Goal: Task Accomplishment & Management: Manage account settings

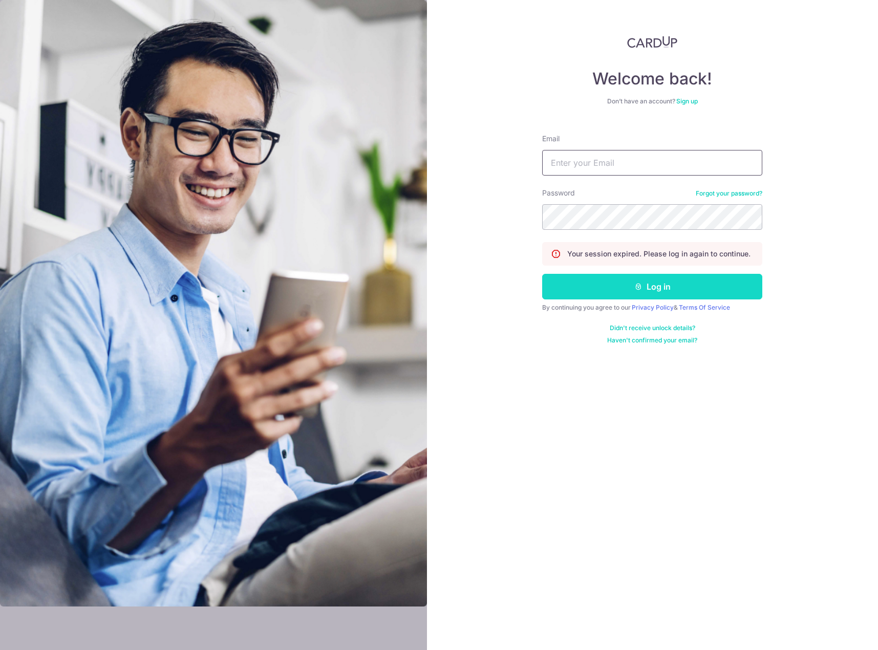
type input "[EMAIL_ADDRESS][DOMAIN_NAME]"
click at [675, 287] on button "Log in" at bounding box center [652, 287] width 220 height 26
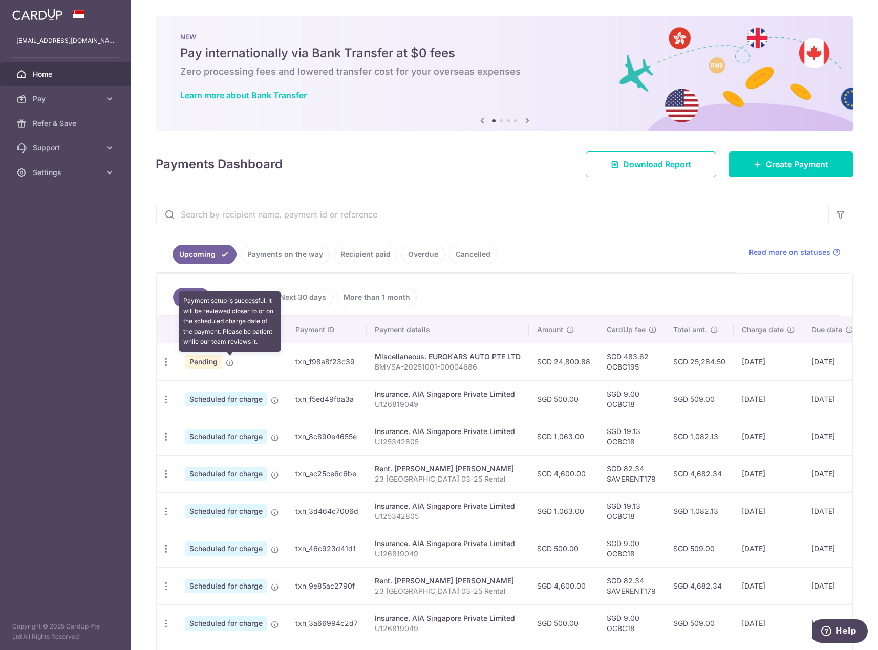
click at [227, 363] on icon at bounding box center [230, 363] width 8 height 8
click at [165, 363] on icon "button" at bounding box center [166, 362] width 11 height 11
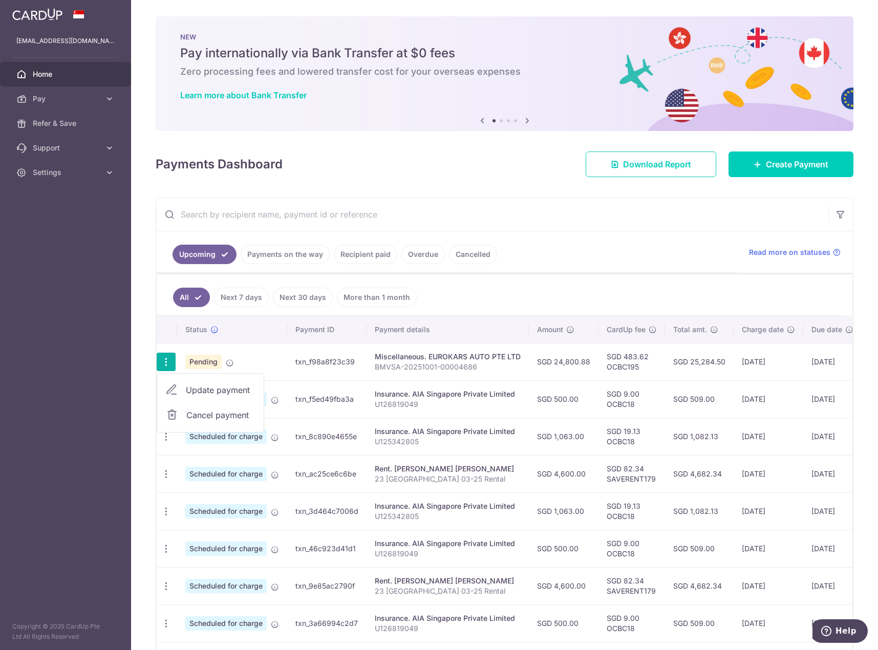
click at [193, 390] on span "Update payment" at bounding box center [221, 390] width 70 height 12
radio input "true"
type input "24,800.88"
type input "17/10/2025"
type input "BMVSA-20251001-00004686"
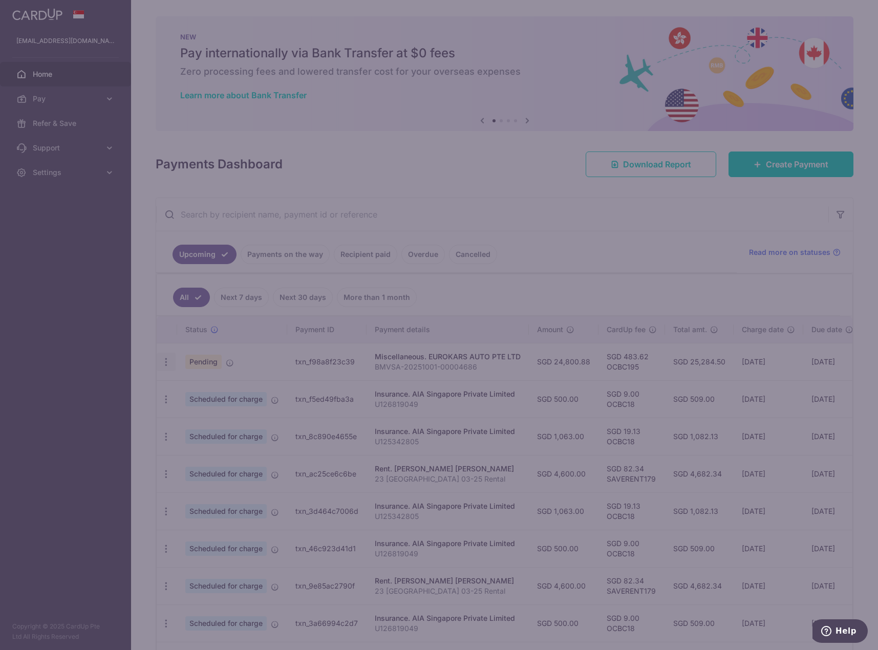
type input "OCBC195"
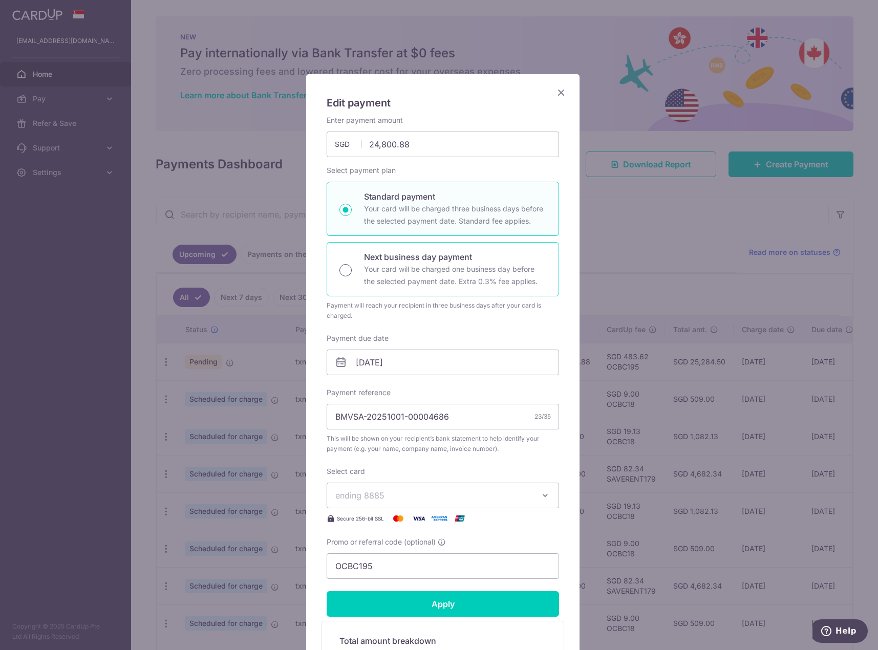
click at [347, 270] on input "Next business day payment Your card will be charged one business day before the…" at bounding box center [345, 270] width 12 height 12
radio input "true"
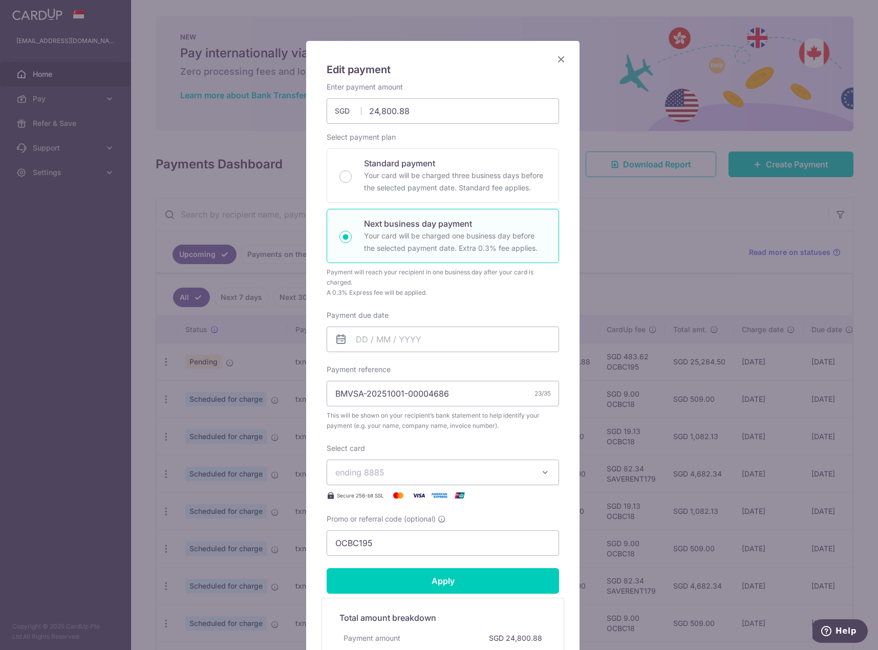
scroll to position [51, 0]
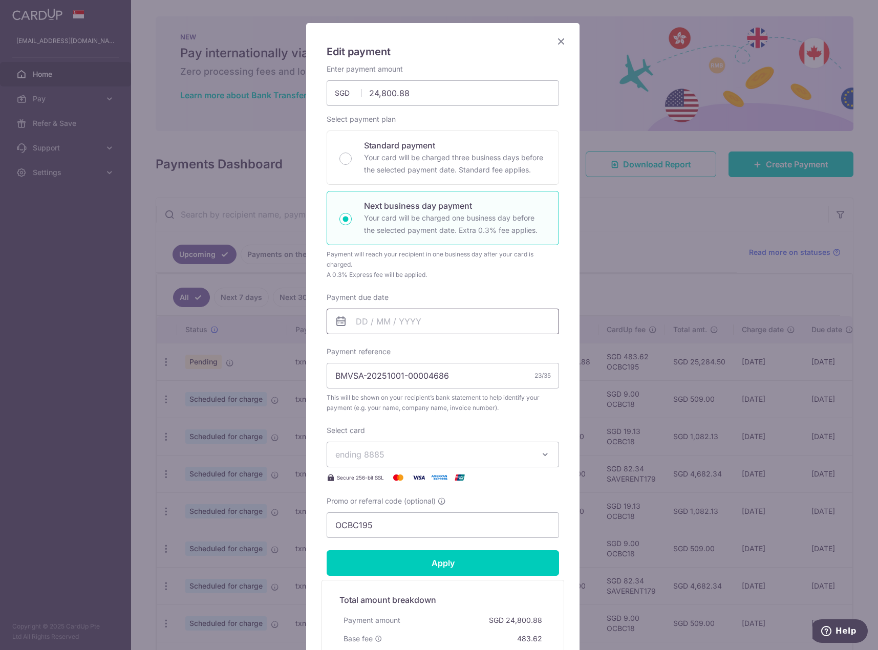
click at [357, 326] on input "Payment due date" at bounding box center [443, 322] width 232 height 26
click at [446, 414] on link "10" at bounding box center [446, 414] width 16 height 16
type input "[DATE]"
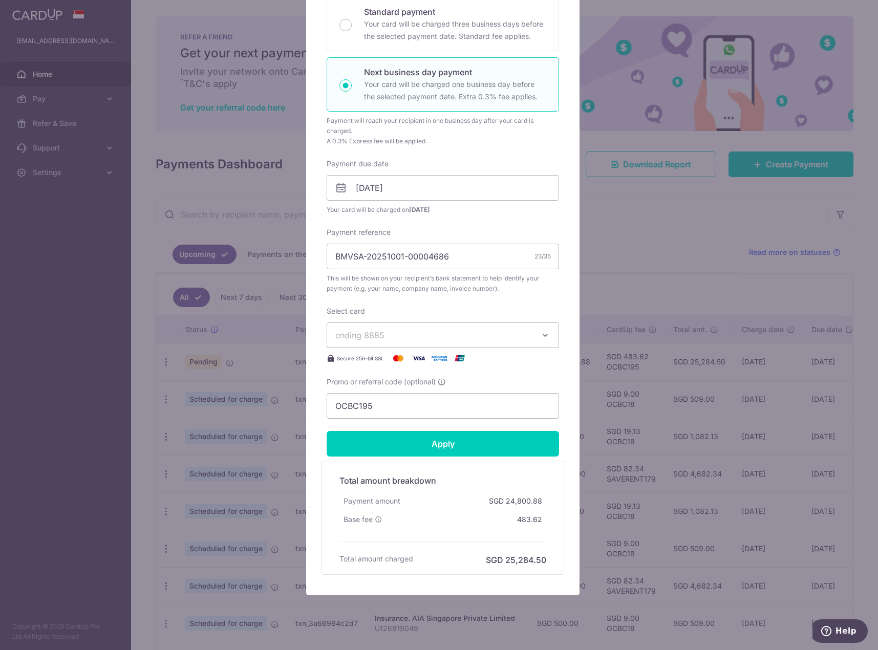
scroll to position [204, 0]
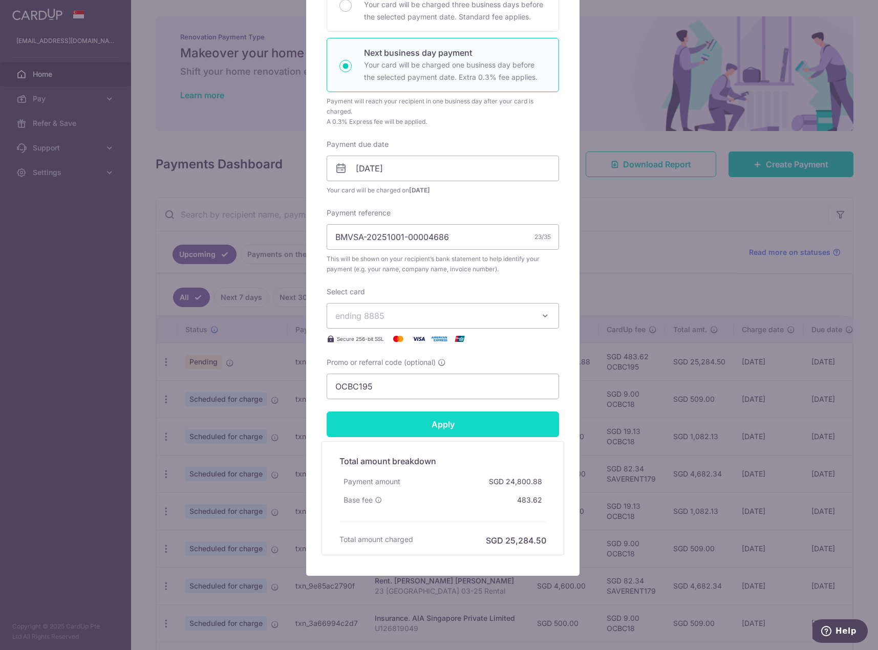
click at [454, 427] on input "Apply" at bounding box center [443, 425] width 232 height 26
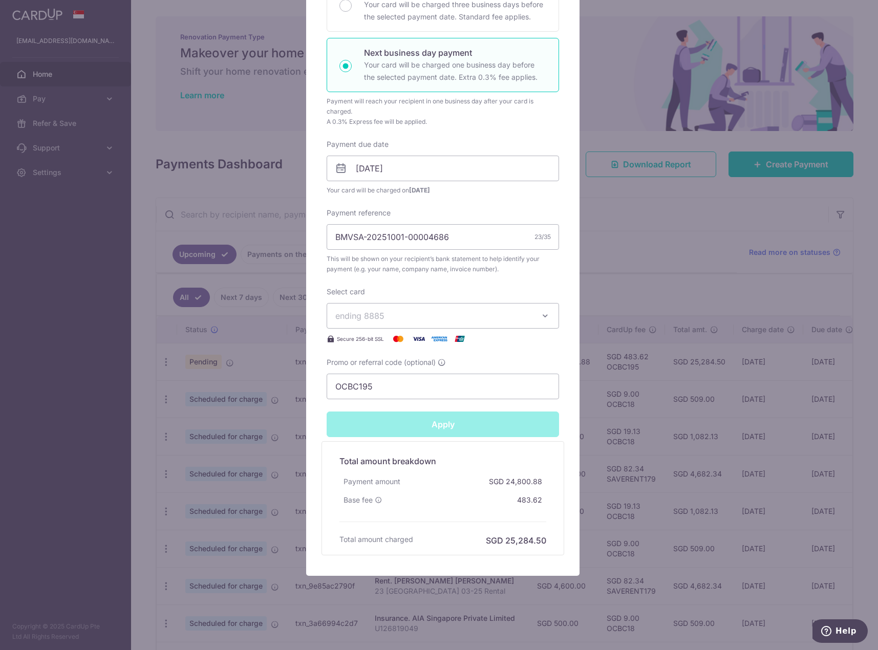
type input "Successfully Applied"
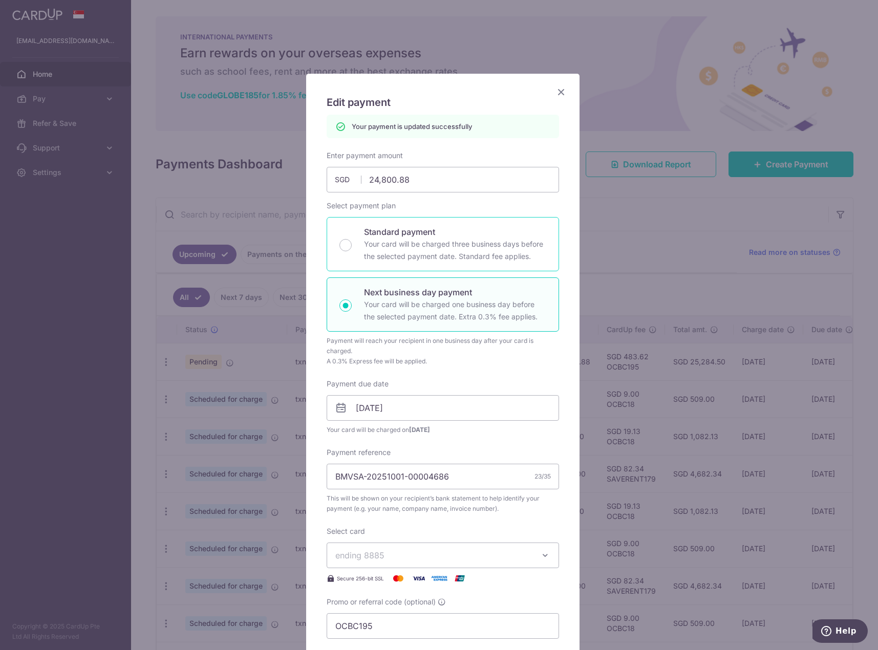
scroll to position [0, 0]
click at [555, 95] on icon "Close" at bounding box center [561, 92] width 12 height 13
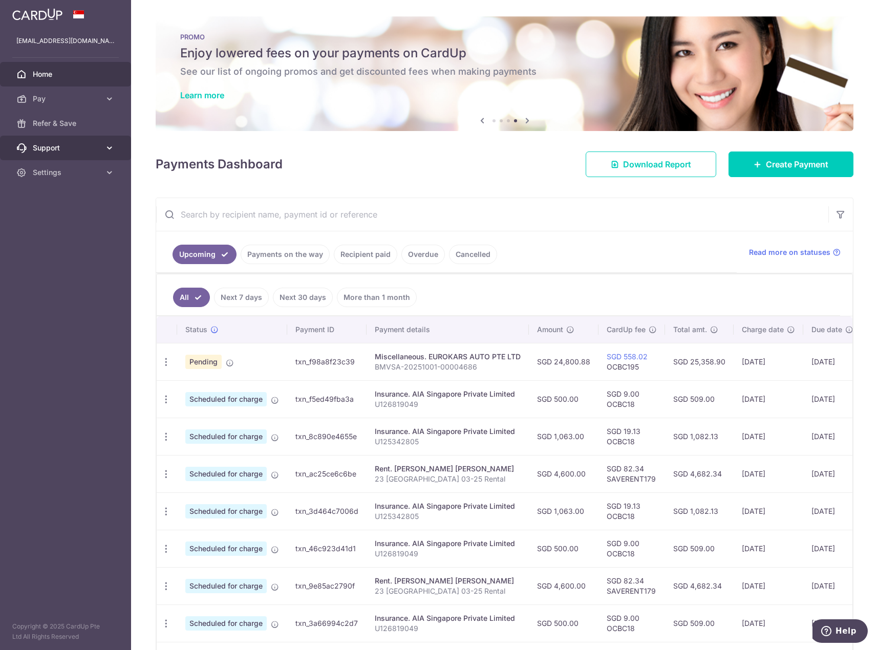
click at [77, 148] on span "Support" at bounding box center [67, 148] width 68 height 10
click at [66, 193] on span "Contact Us" at bounding box center [67, 197] width 68 height 10
